Goal: Information Seeking & Learning: Learn about a topic

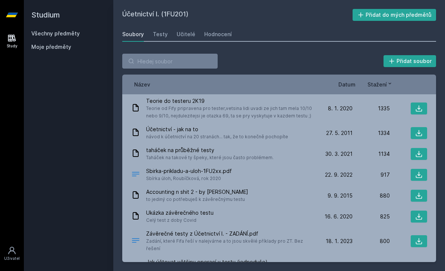
click at [78, 36] on link "Všechny předměty" at bounding box center [55, 33] width 48 height 6
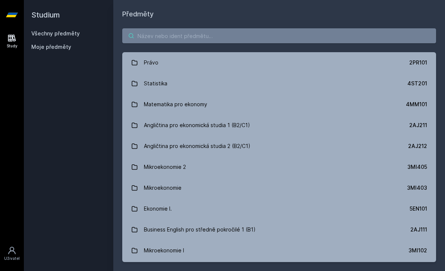
click at [216, 35] on input "search" at bounding box center [279, 35] width 314 height 15
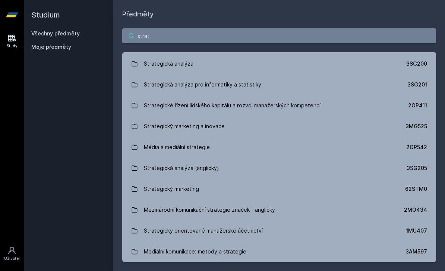
scroll to position [19, 0]
type input "strat"
click at [269, 84] on link "Strategická analýza pro informatiky a statistiky 3SG201" at bounding box center [279, 85] width 314 height 21
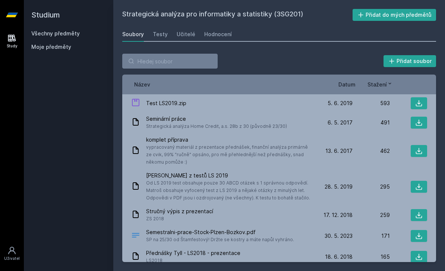
click at [217, 30] on link "Hodnocení" at bounding box center [218, 34] width 28 height 15
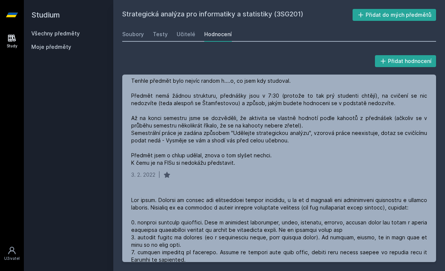
scroll to position [1398, 0]
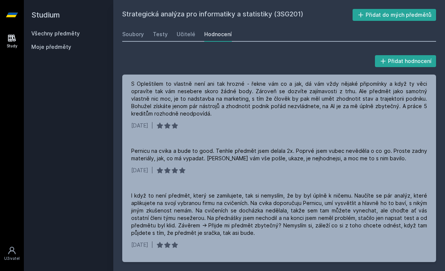
click at [186, 38] on link "Učitelé" at bounding box center [186, 34] width 19 height 15
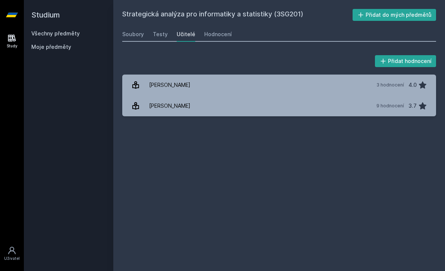
click at [228, 104] on link "[PERSON_NAME] 9 hodnocení 3.7" at bounding box center [279, 105] width 314 height 21
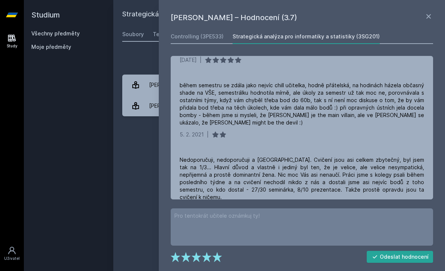
scroll to position [24, 0]
click at [152, 139] on div "Strategická analýza pro informatiky a statistiky (3SG201) Přidat do mých předmě…" at bounding box center [279, 135] width 314 height 253
click at [431, 10] on div "[PERSON_NAME] – Hodnocení (3.7) Controlling (3PE533) Strategická analýza pro in…" at bounding box center [302, 135] width 286 height 271
click at [428, 20] on icon at bounding box center [428, 16] width 9 height 9
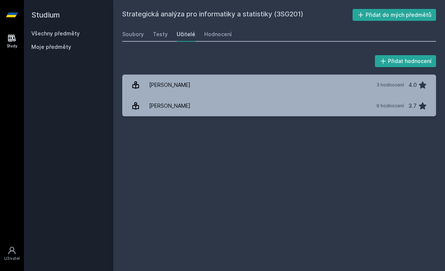
click at [430, 27] on div "Soubory Testy Učitelé Hodnocení" at bounding box center [279, 34] width 314 height 15
click at [226, 31] on div "Hodnocení" at bounding box center [218, 34] width 28 height 7
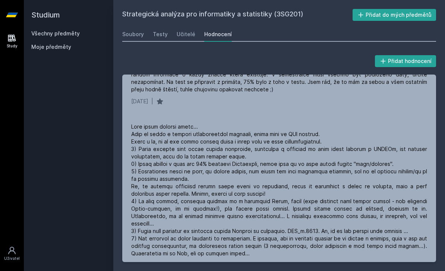
scroll to position [540, 0]
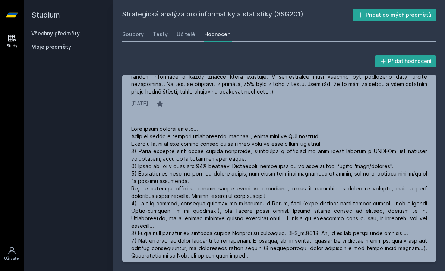
click at [142, 31] on div "Soubory" at bounding box center [133, 34] width 22 height 7
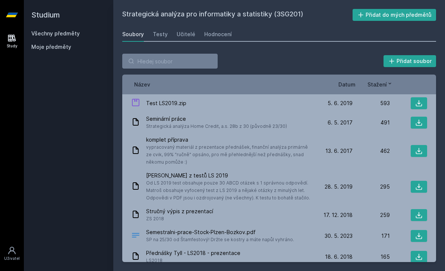
click at [422, 119] on icon at bounding box center [418, 122] width 7 height 7
click at [421, 147] on icon at bounding box center [418, 150] width 7 height 7
